Goal: Transaction & Acquisition: Purchase product/service

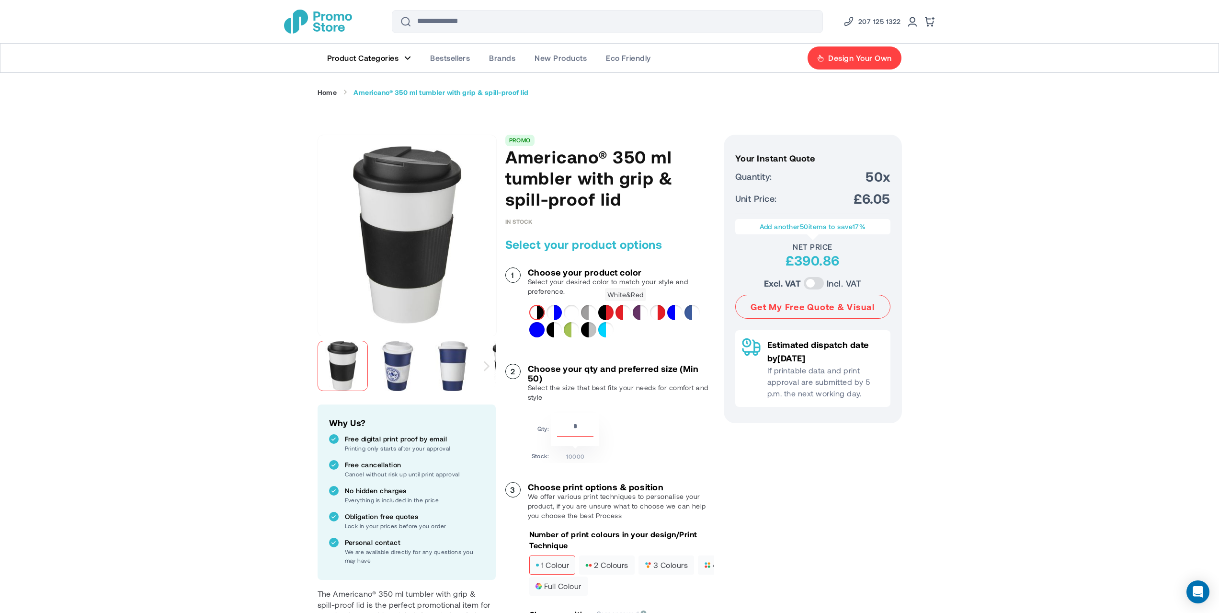
click at [625, 311] on div "White&Red" at bounding box center [623, 312] width 15 height 15
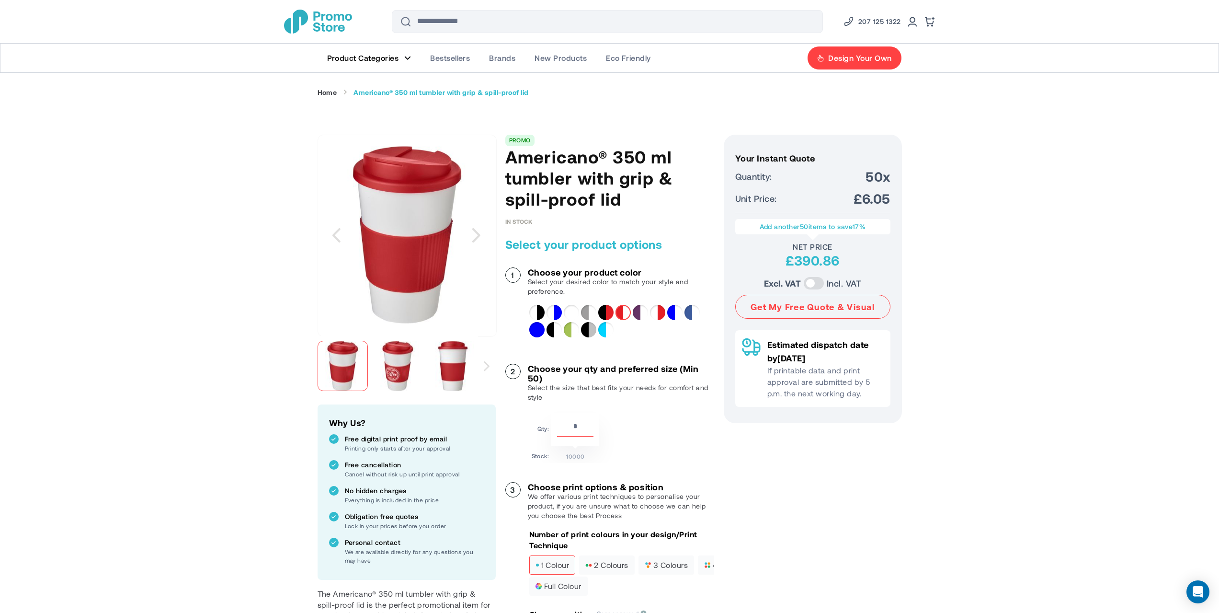
drag, startPoint x: 399, startPoint y: 244, endPoint x: 381, endPoint y: 363, distance: 119.6
click at [380, 365] on img at bounding box center [398, 366] width 50 height 50
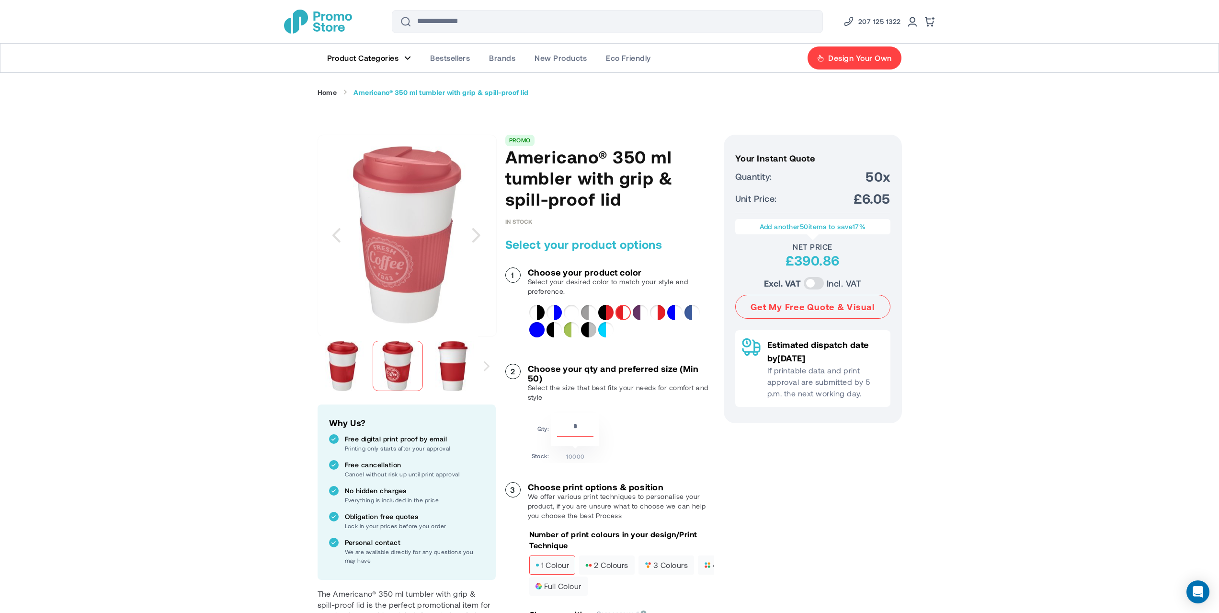
click at [389, 357] on div at bounding box center [398, 366] width 50 height 50
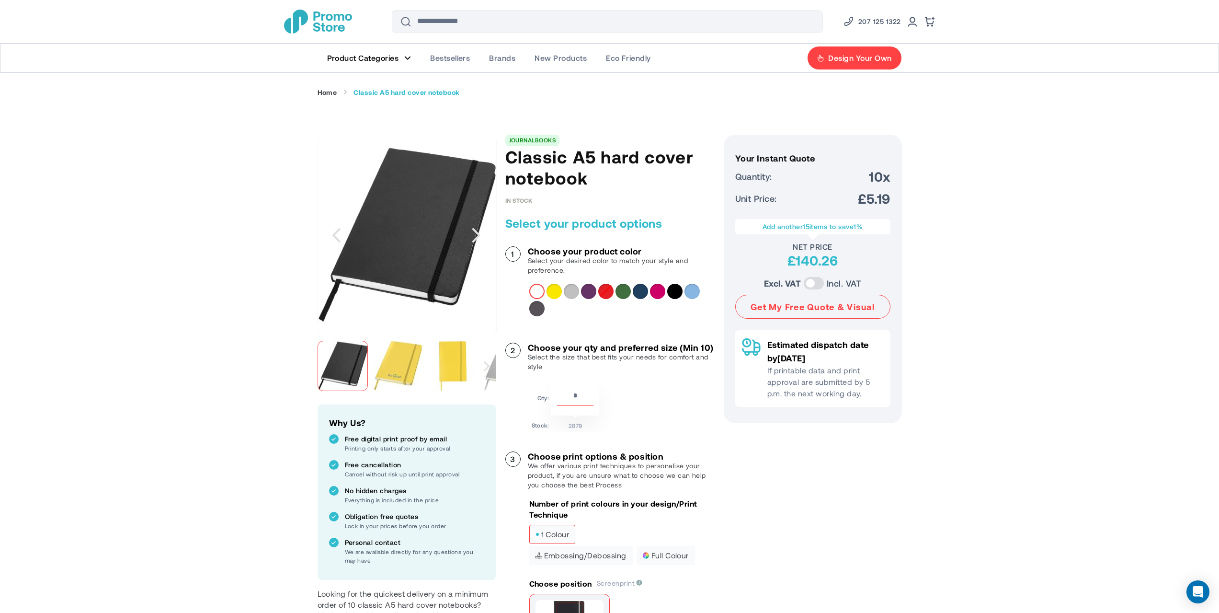
click at [546, 285] on div at bounding box center [619, 300] width 180 height 33
click at [694, 290] on div "LightBlue" at bounding box center [691, 291] width 15 height 15
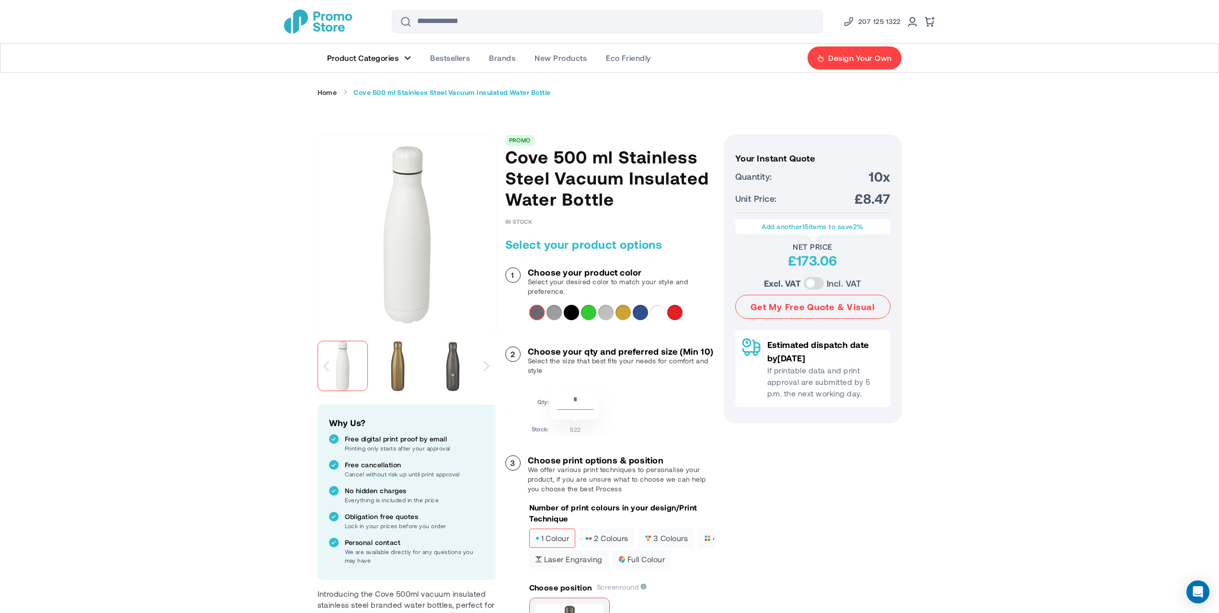
click at [586, 312] on div "LimeGreen" at bounding box center [588, 312] width 15 height 15
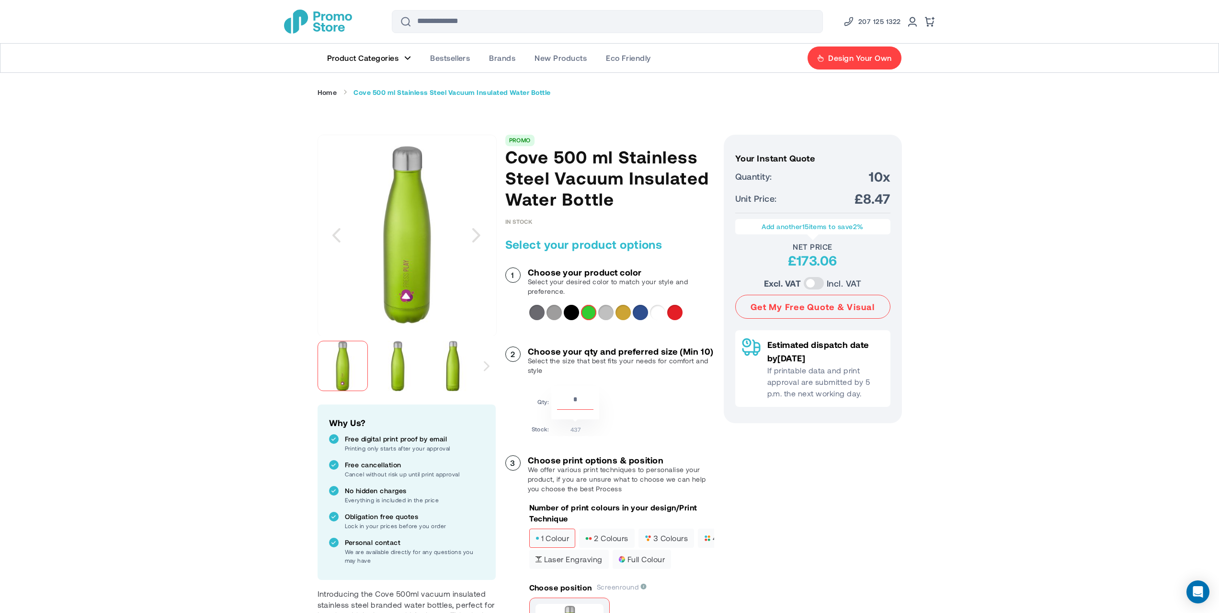
click at [396, 357] on img at bounding box center [398, 366] width 50 height 50
click at [484, 365] on div "Next" at bounding box center [487, 366] width 6 height 10
click at [479, 367] on div "Next" at bounding box center [487, 366] width 18 height 60
click at [618, 315] on div "Gold" at bounding box center [623, 312] width 15 height 15
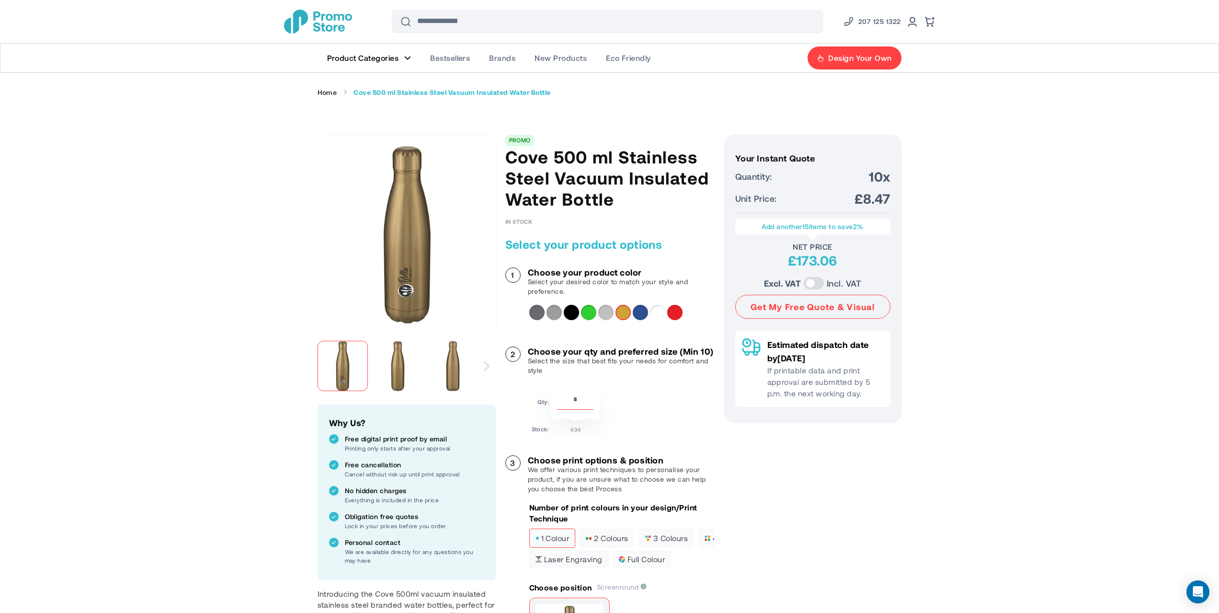
click at [677, 311] on div "Red" at bounding box center [674, 312] width 15 height 15
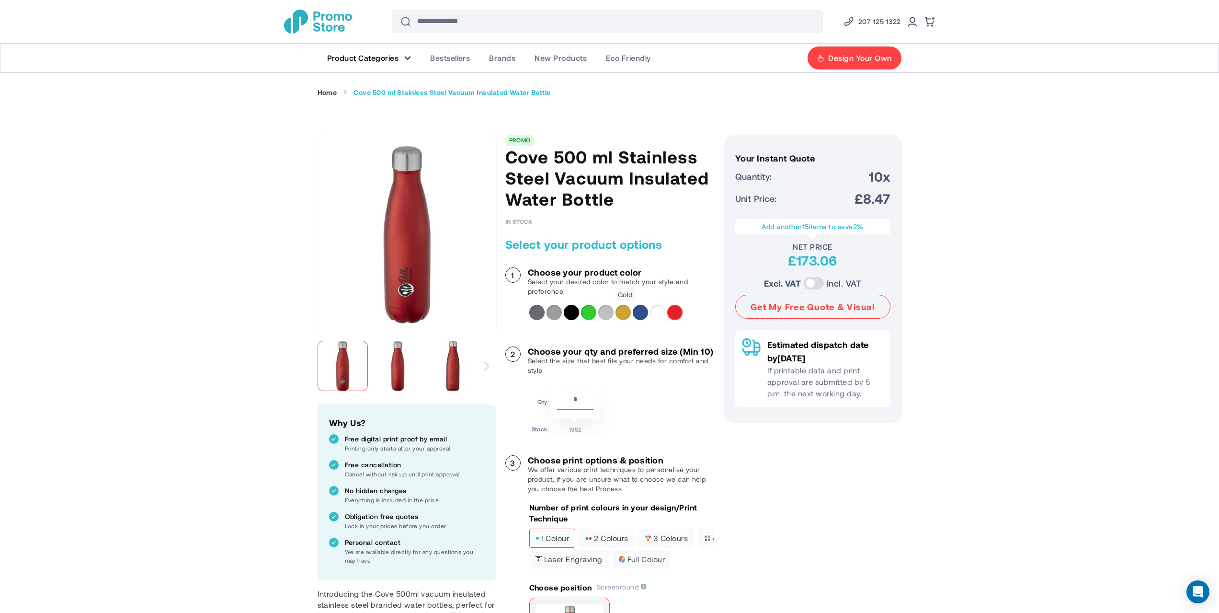
click at [625, 312] on div "Gold" at bounding box center [623, 312] width 15 height 15
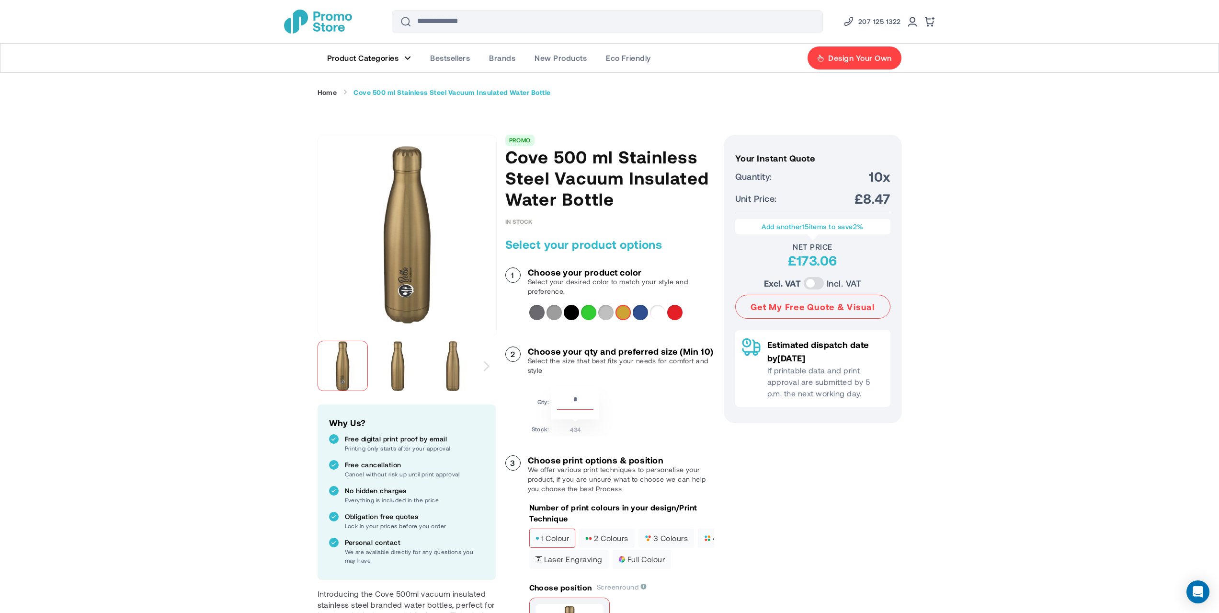
click at [593, 314] on div "LimeGreen" at bounding box center [588, 312] width 15 height 15
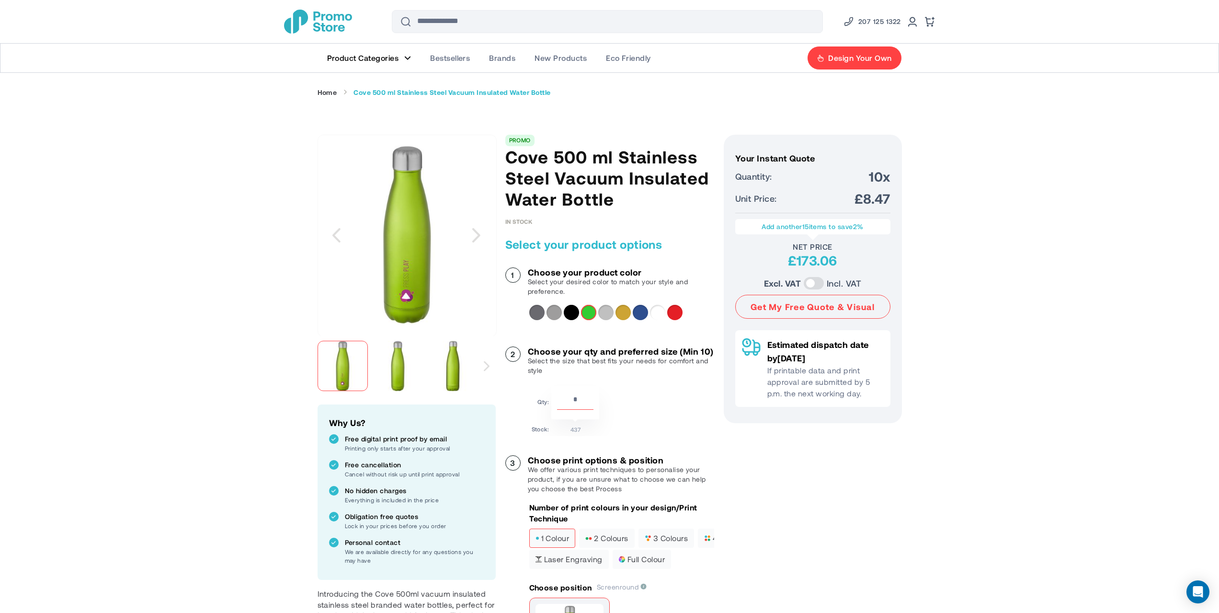
drag, startPoint x: 411, startPoint y: 269, endPoint x: 395, endPoint y: 265, distance: 17.2
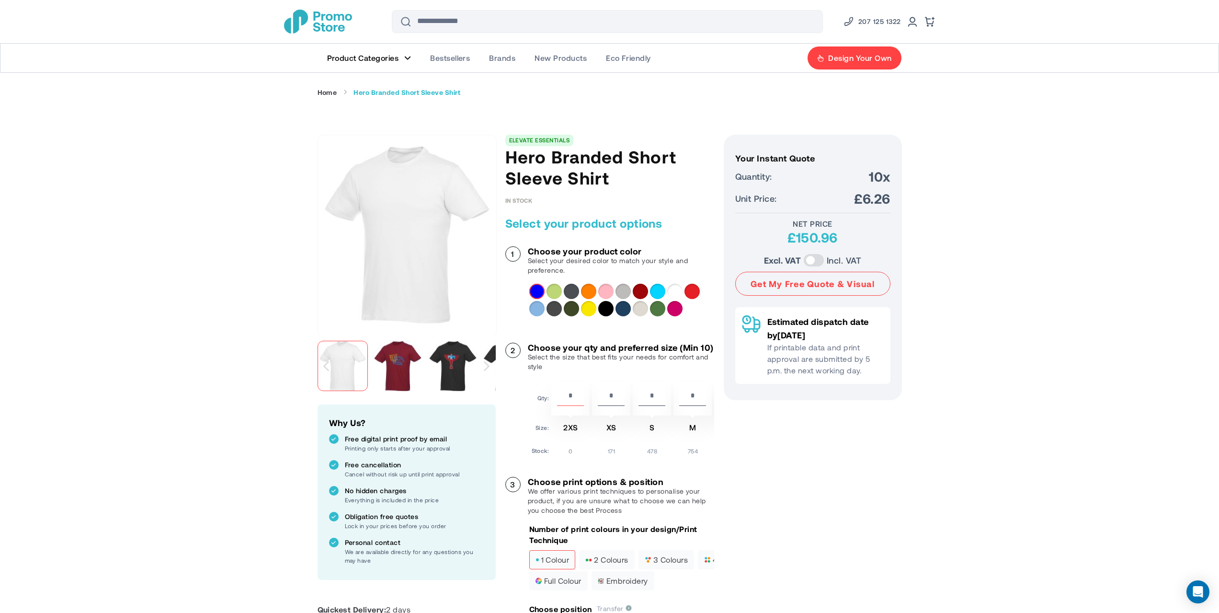
click at [588, 291] on div "Orange" at bounding box center [588, 291] width 15 height 15
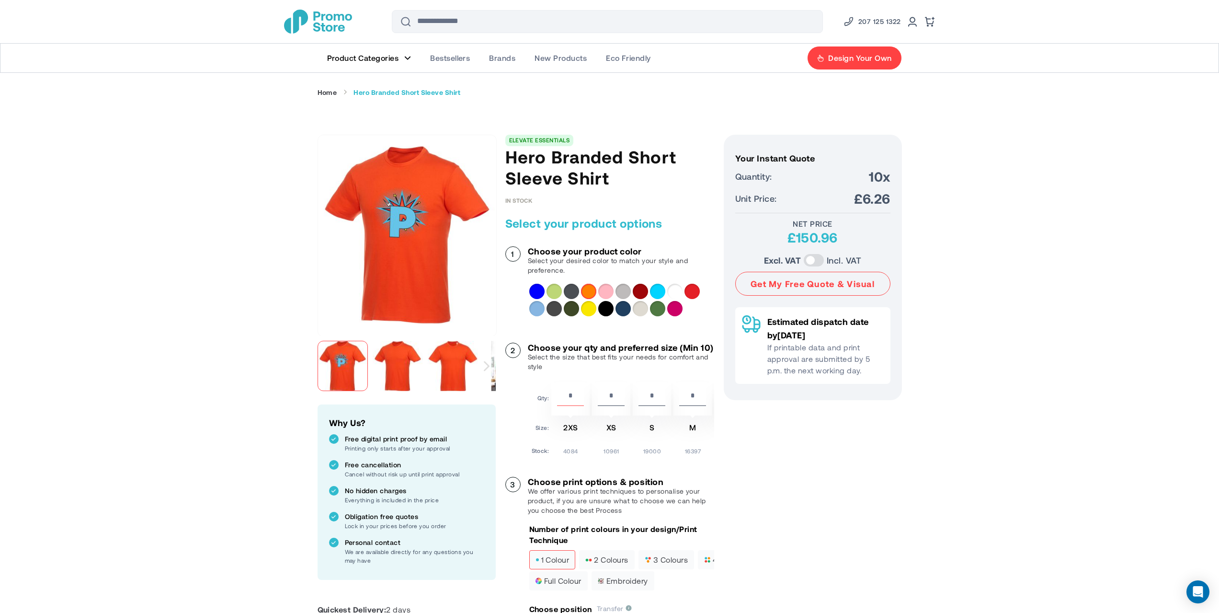
drag, startPoint x: 430, startPoint y: 250, endPoint x: 674, endPoint y: 310, distance: 252.0
click at [674, 310] on div "Magenta" at bounding box center [674, 308] width 15 height 15
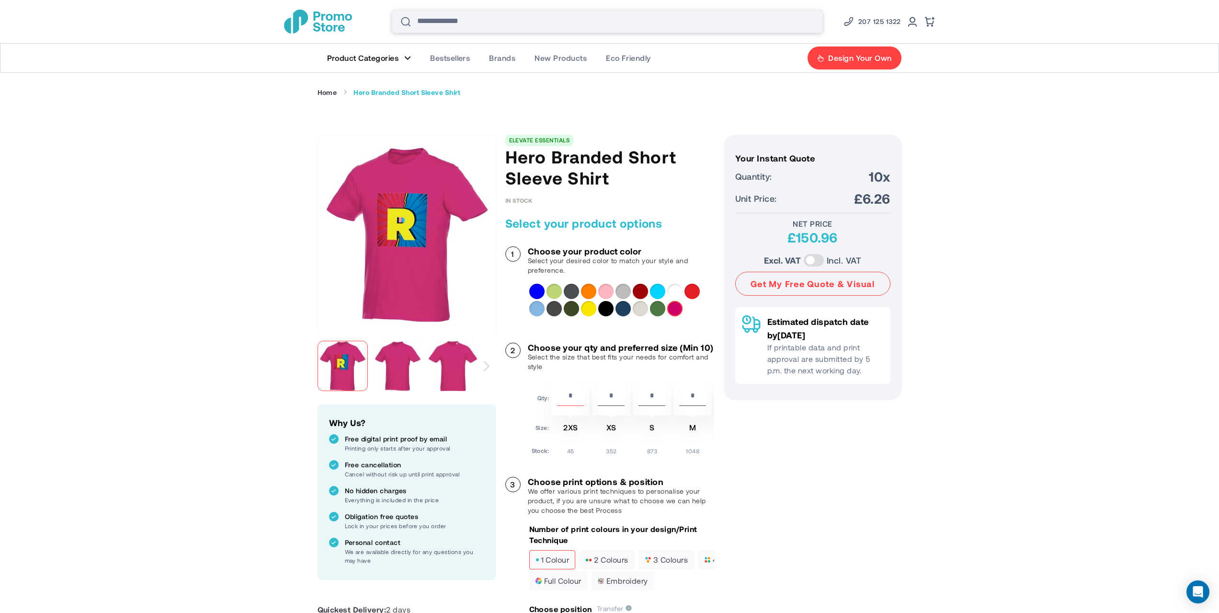
click at [448, 17] on input "Search" at bounding box center [607, 21] width 431 height 23
type input "***"
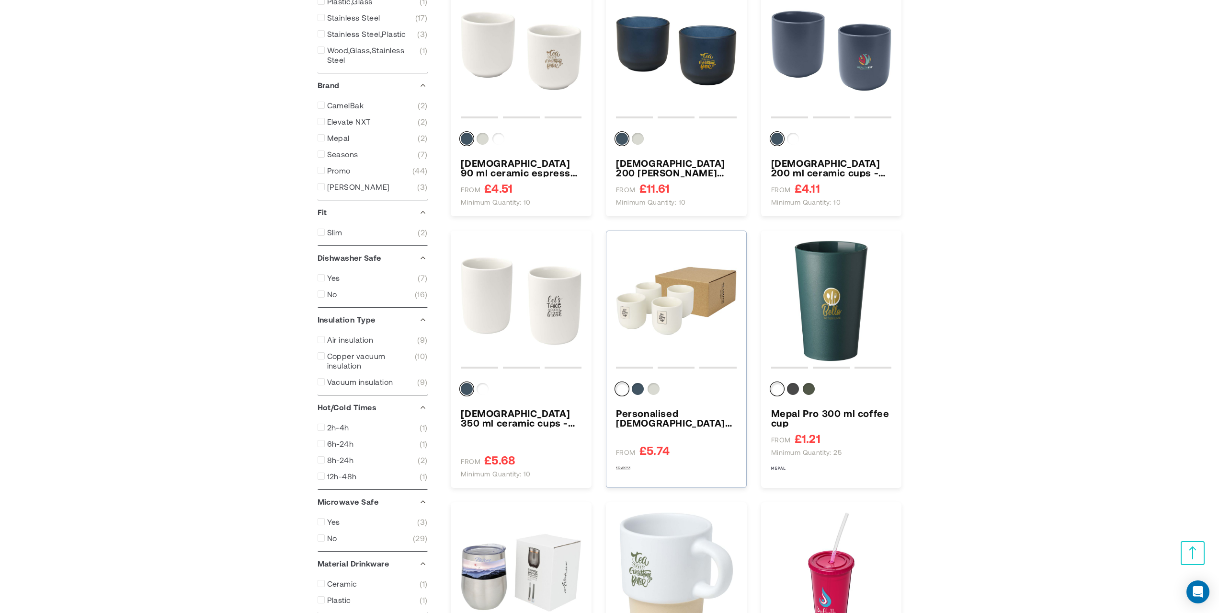
scroll to position [479, 0]
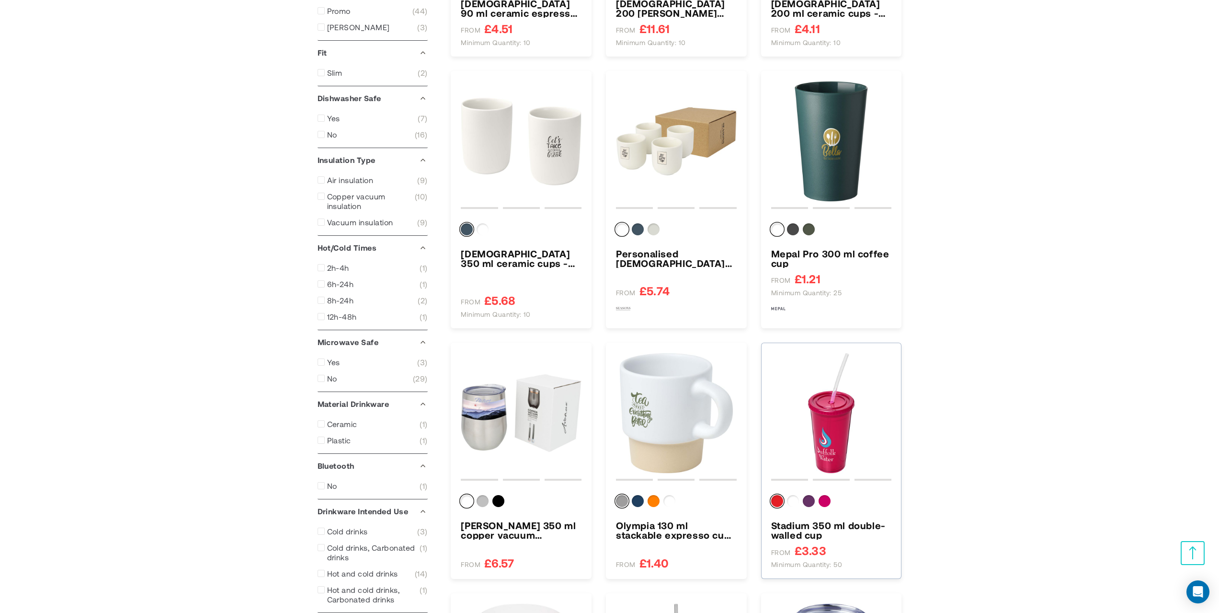
click at [825, 419] on img "Stadium 350 ml double-walled cup" at bounding box center [831, 413] width 121 height 121
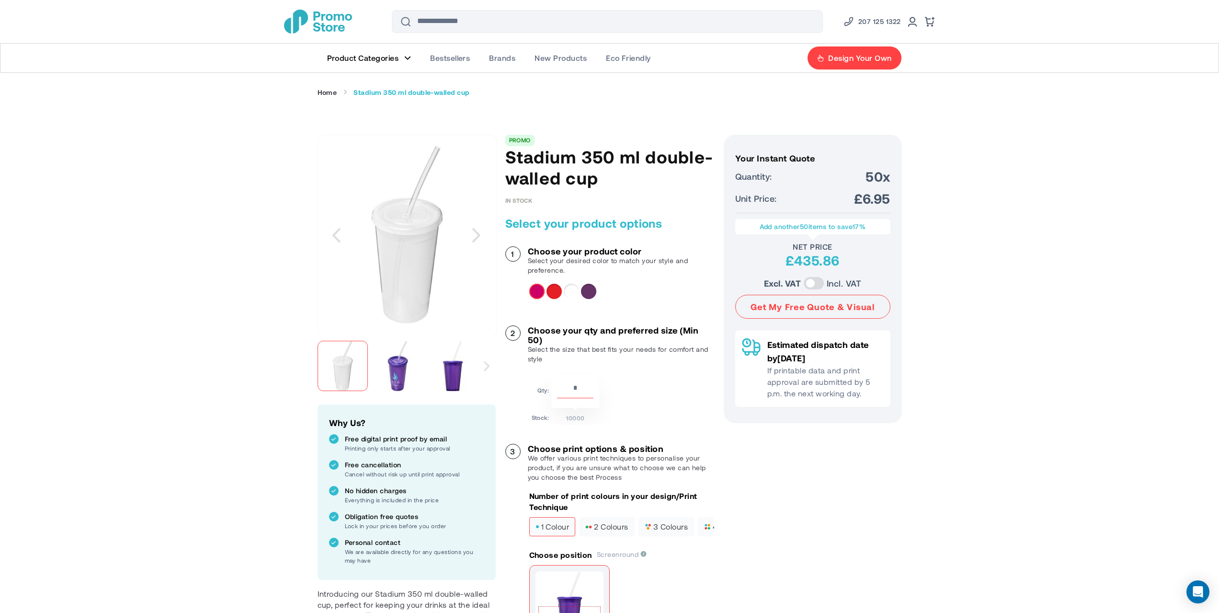
click at [448, 367] on img "Stadium 350 ml double-walled cup" at bounding box center [453, 366] width 50 height 50
click at [390, 367] on div at bounding box center [646, 366] width 656 height 60
click at [405, 376] on img "Stadium 350 ml double-walled cup" at bounding box center [398, 366] width 50 height 50
click at [483, 363] on div "Next" at bounding box center [487, 366] width 18 height 60
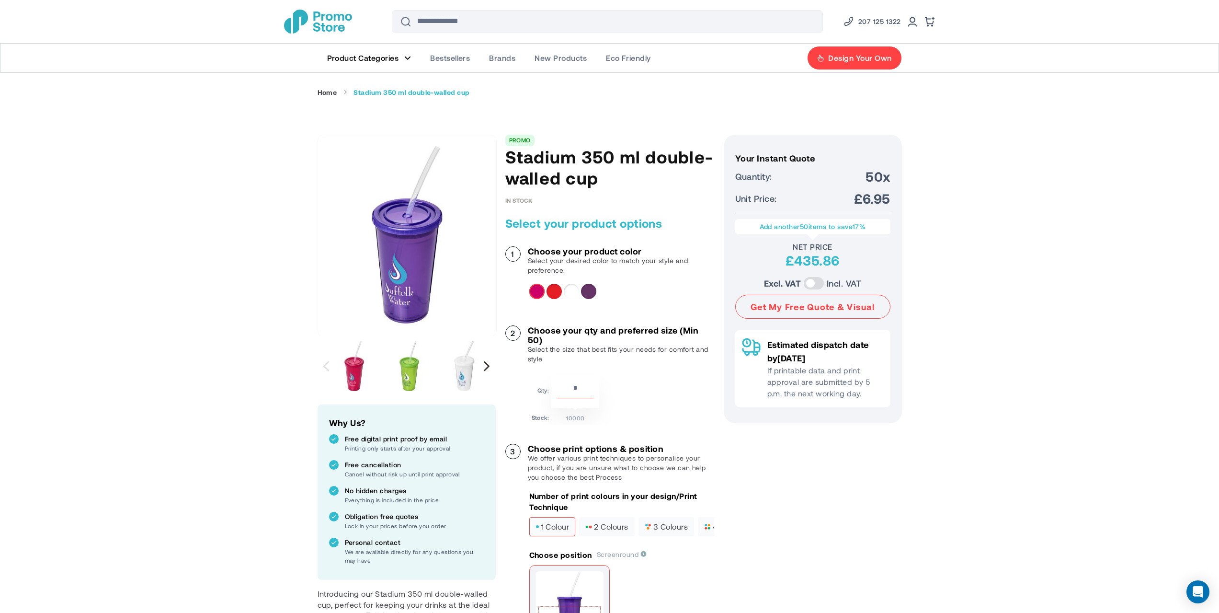
click at [486, 367] on div "Next" at bounding box center [487, 366] width 6 height 10
click at [489, 369] on div "Next" at bounding box center [487, 366] width 6 height 10
click at [489, 366] on div "Next" at bounding box center [487, 366] width 6 height 10
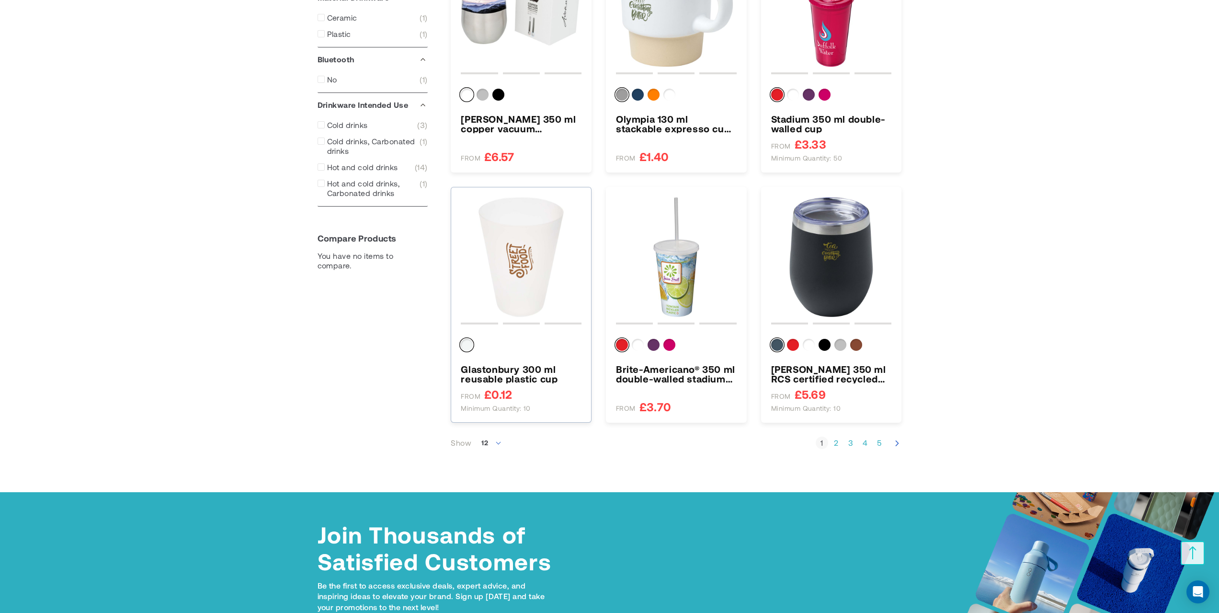
scroll to position [952, 0]
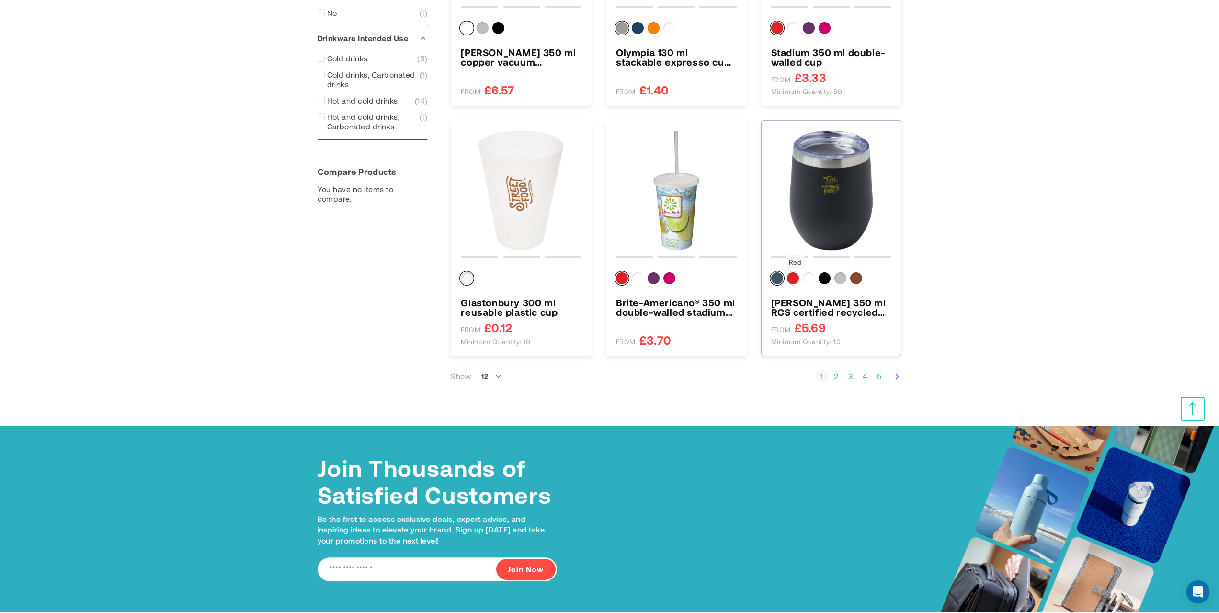
click at [795, 277] on div "Red" at bounding box center [793, 278] width 12 height 12
click at [819, 216] on img "Corzo 350 ml RCS certified recycled stainless steel copper vacuum insulated cup" at bounding box center [831, 190] width 121 height 121
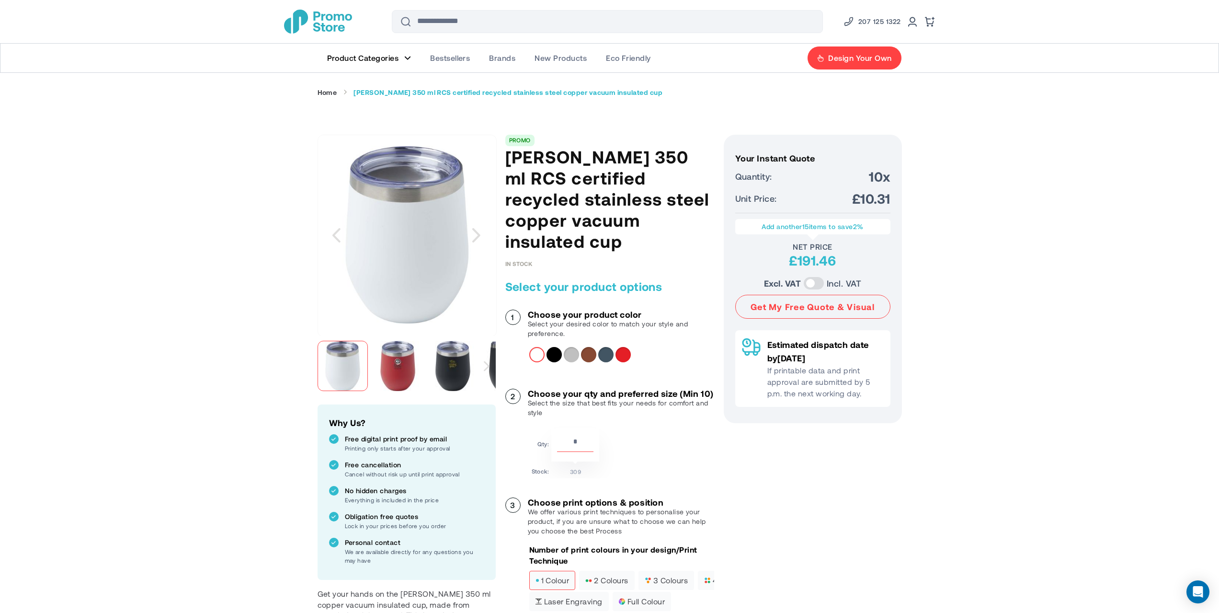
click at [397, 361] on img "Corzo 350 ml RCS certified recycled stainless steel copper vacuum insulated cup" at bounding box center [398, 366] width 50 height 50
